Goal: Transaction & Acquisition: Download file/media

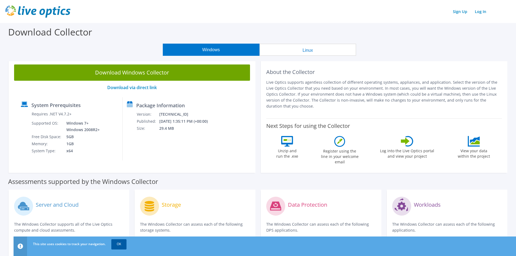
click at [119, 246] on link "OK" at bounding box center [118, 244] width 15 height 10
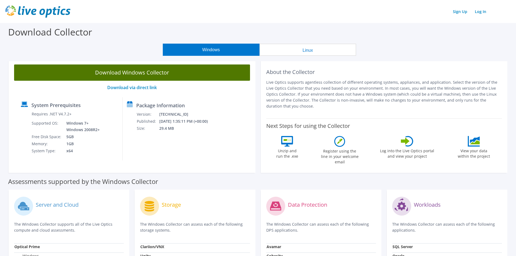
click at [163, 70] on link "Download Windows Collector" at bounding box center [132, 73] width 236 height 16
click at [156, 72] on link "Download Windows Collector" at bounding box center [132, 73] width 236 height 16
